Goal: Submit feedback/report problem: Submit feedback/report problem

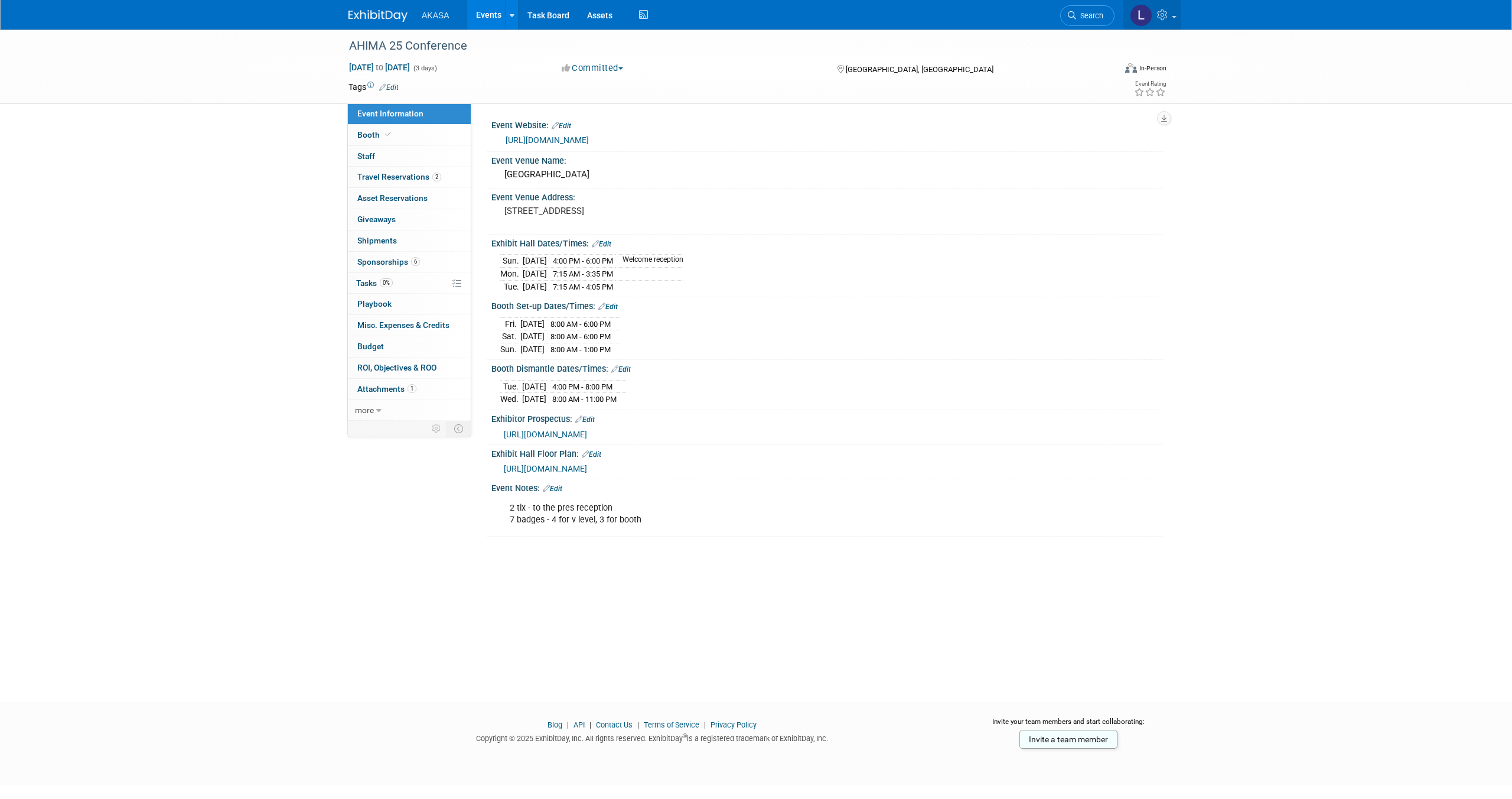
click at [1143, 16] on img at bounding box center [1142, 15] width 23 height 23
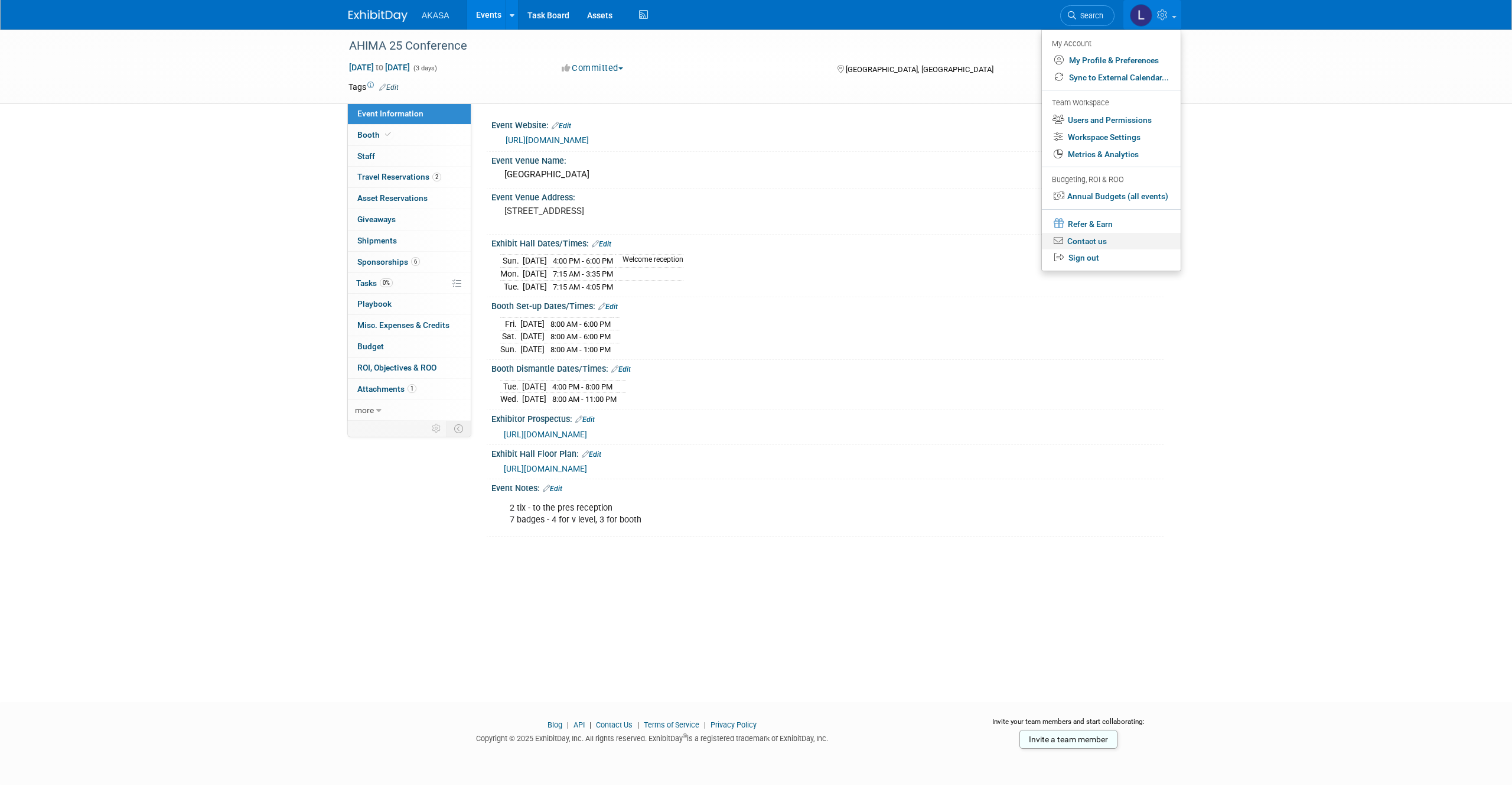
click at [1087, 241] on link "Contact us" at bounding box center [1111, 242] width 138 height 17
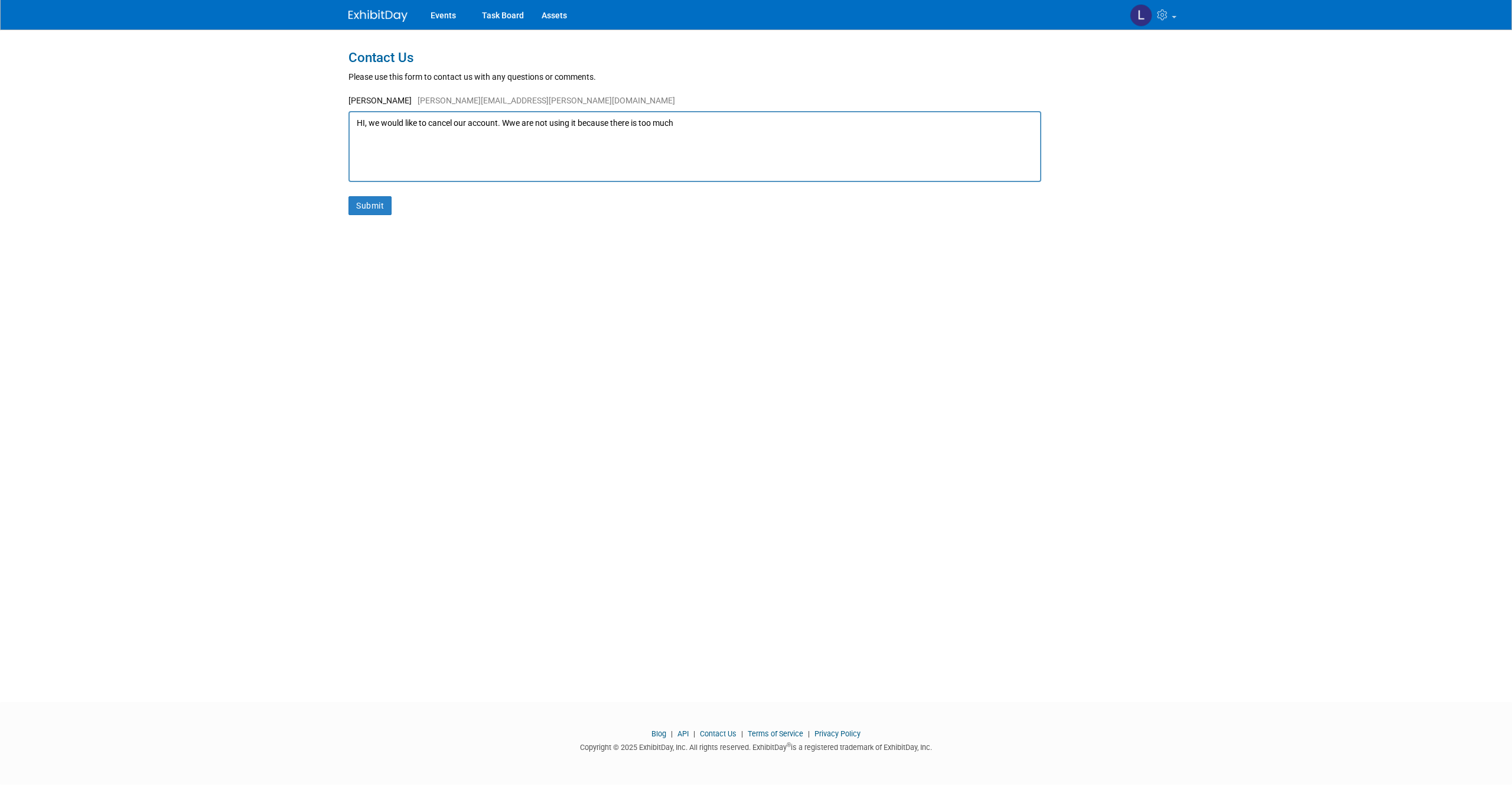
click at [518, 125] on textarea "HI, we would like to cancel our account. Wwe are not using it because there is …" at bounding box center [695, 146] width 693 height 71
click at [694, 124] on textarea "HI, we would like to cancel our account. We are not using it because there is t…" at bounding box center [695, 146] width 693 height 71
click at [595, 136] on textarea "HI, we would like to cancel our account. We are not using it because there is t…" at bounding box center [695, 146] width 693 height 71
click at [608, 134] on textarea "HI, we would like to cancel our account. We are not using it because there is t…" at bounding box center [695, 146] width 693 height 71
drag, startPoint x: 707, startPoint y: 136, endPoint x: 749, endPoint y: 137, distance: 42.0
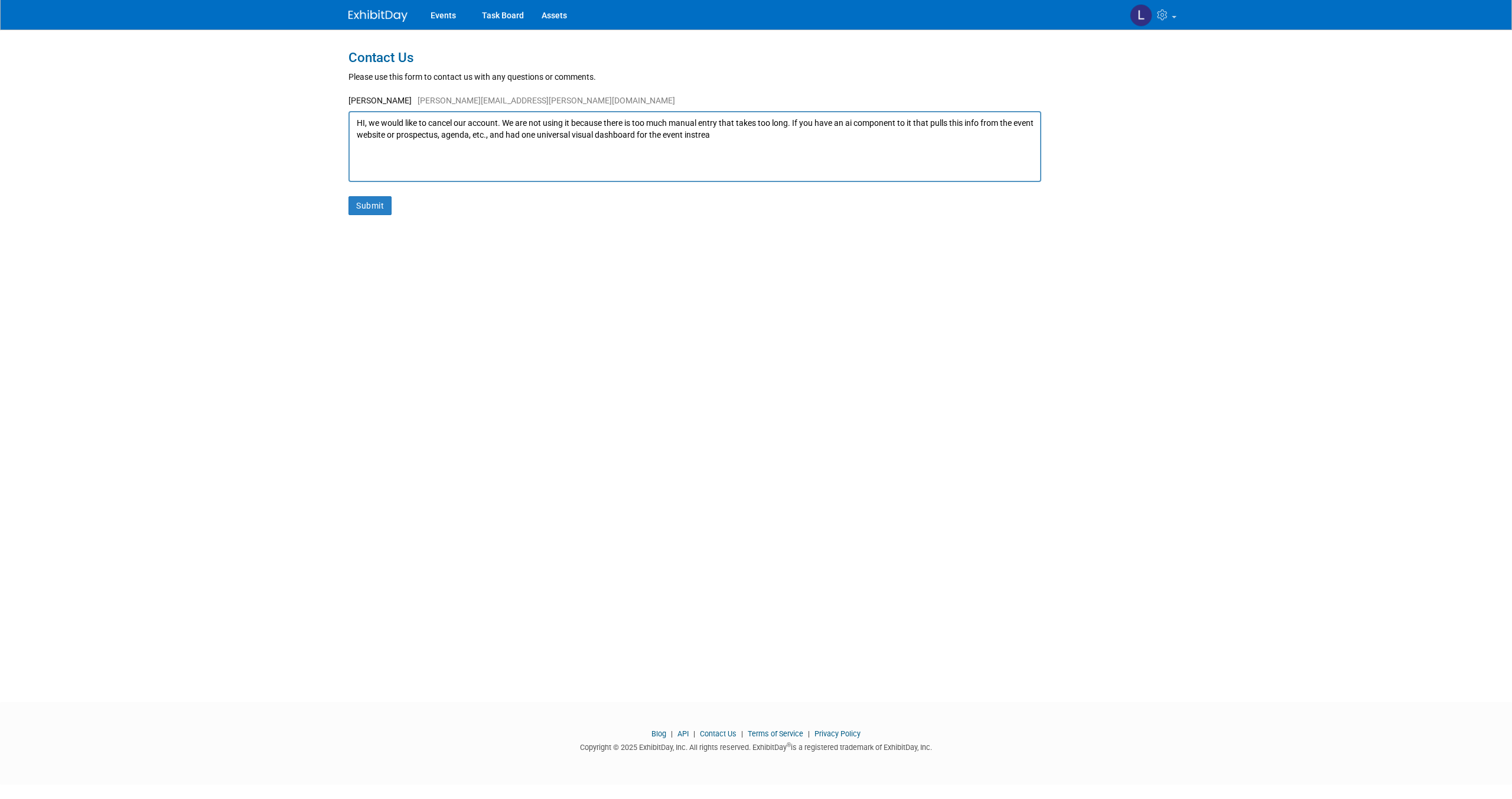
click at [749, 138] on textarea "HI, we would like to cancel our account. We are not using it because there is t…" at bounding box center [695, 146] width 693 height 71
type textarea "HI, we would like to cancel our account. We are not using it because there is t…"
click at [360, 204] on button "Submit" at bounding box center [369, 205] width 43 height 19
